Goal: Task Accomplishment & Management: Use online tool/utility

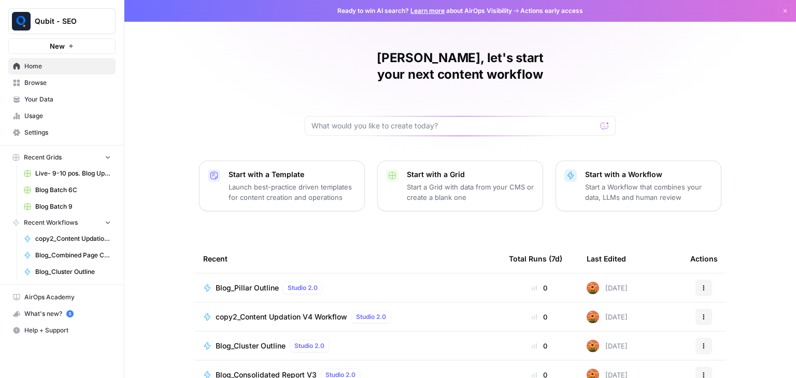
click at [259, 312] on span "copy2_Content Updation V4 Workflow" at bounding box center [282, 317] width 132 height 10
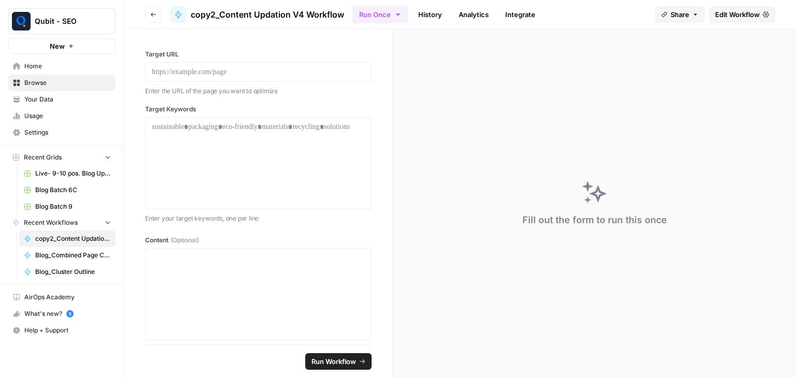
click at [734, 15] on span "Edit Workflow" at bounding box center [737, 14] width 45 height 10
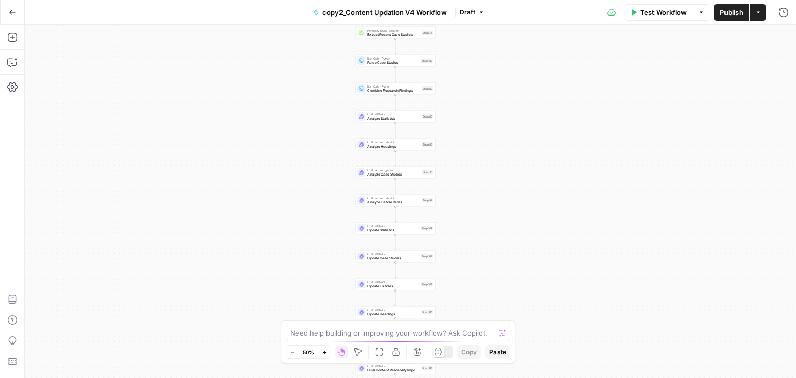
drag, startPoint x: 498, startPoint y: 122, endPoint x: 460, endPoint y: 235, distance: 119.1
click at [460, 235] on div "Workflow Set Inputs Inputs Run Code · Python Normalize Keywords Step 1 Perplexi…" at bounding box center [410, 201] width 771 height 353
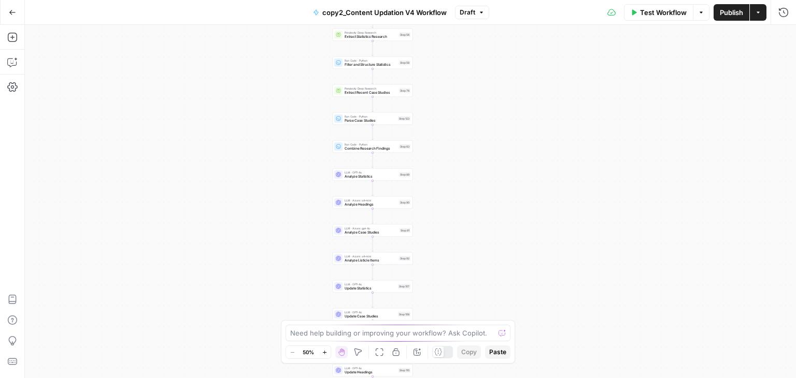
drag, startPoint x: 465, startPoint y: 94, endPoint x: 462, endPoint y: 233, distance: 138.9
click at [462, 233] on div "Workflow Set Inputs Inputs Run Code · Python Normalize Keywords Step 1 Perplexi…" at bounding box center [410, 201] width 771 height 353
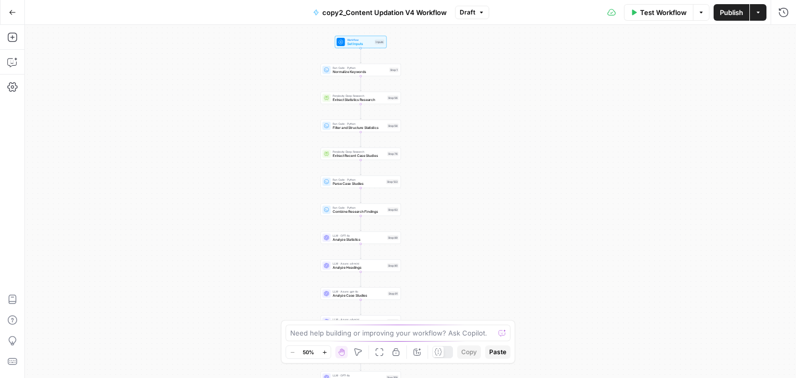
drag, startPoint x: 445, startPoint y: 230, endPoint x: 434, endPoint y: 153, distance: 77.4
click at [434, 153] on div "Workflow Set Inputs Inputs Run Code · Python Normalize Keywords Step 1 Perplexi…" at bounding box center [410, 201] width 771 height 353
